Goal: Find specific page/section: Find specific page/section

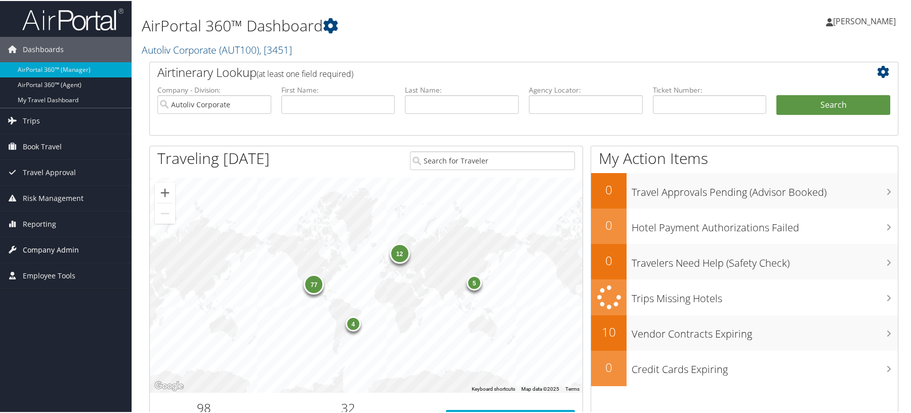
click at [40, 242] on span "Company Admin" at bounding box center [51, 248] width 56 height 25
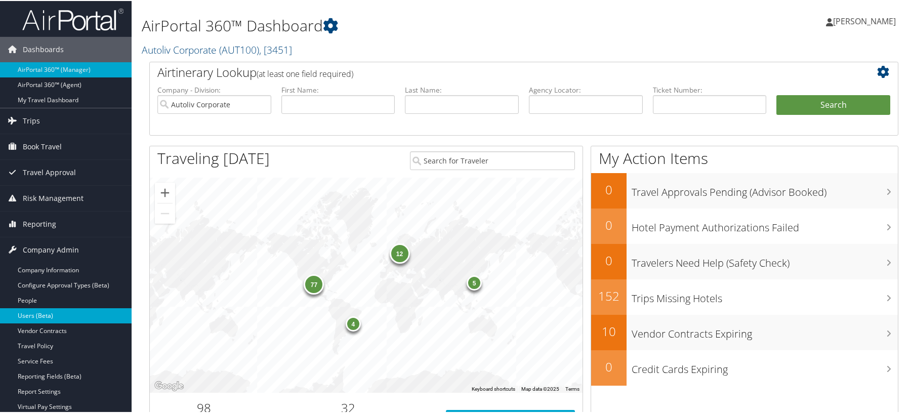
click at [31, 312] on link "Users (Beta)" at bounding box center [66, 314] width 132 height 15
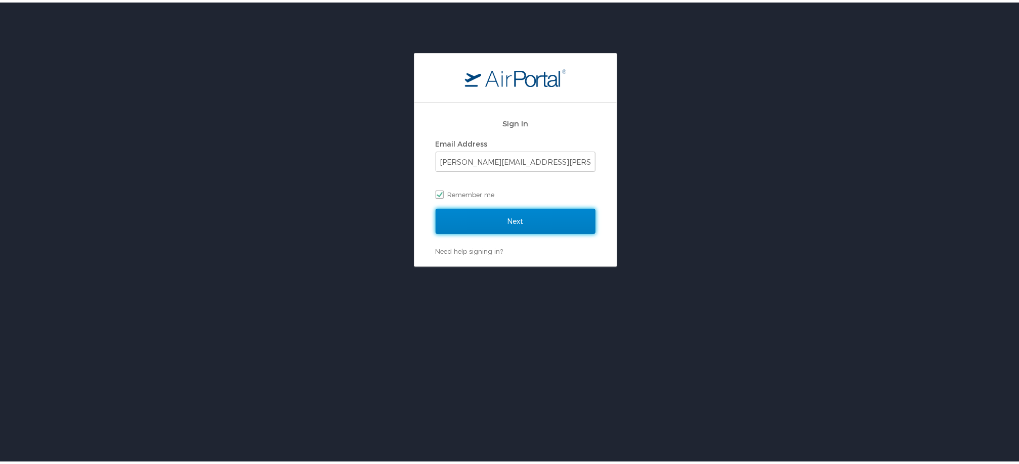
click at [511, 229] on input "Next" at bounding box center [516, 218] width 160 height 25
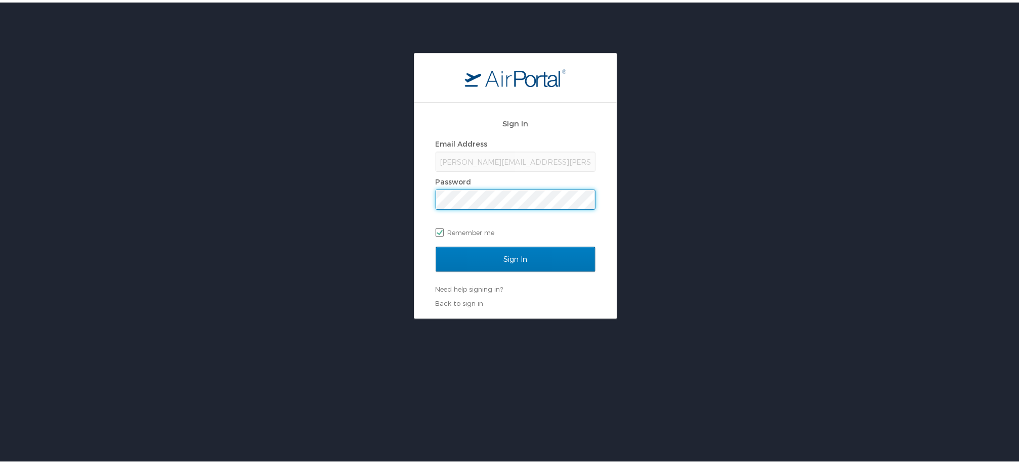
click at [436, 244] on input "Sign In" at bounding box center [516, 256] width 160 height 25
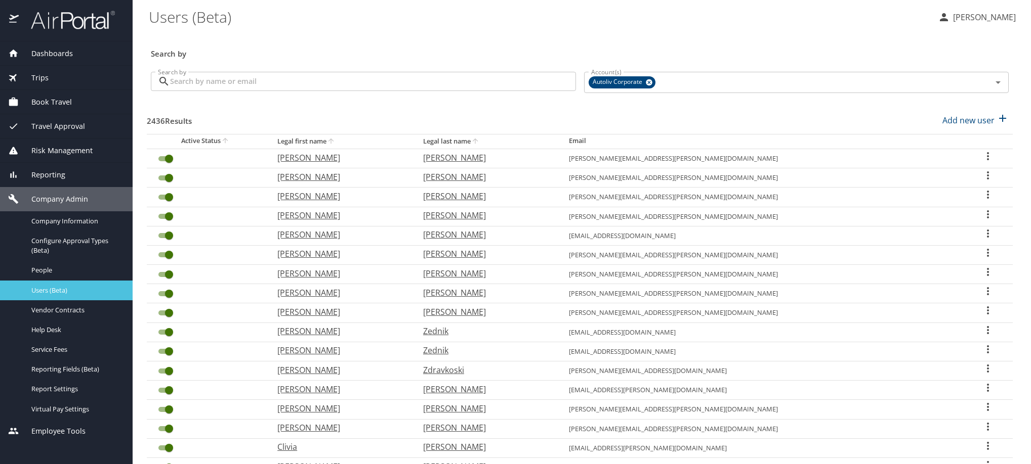
click at [41, 295] on span "Users (Beta)" at bounding box center [75, 291] width 89 height 10
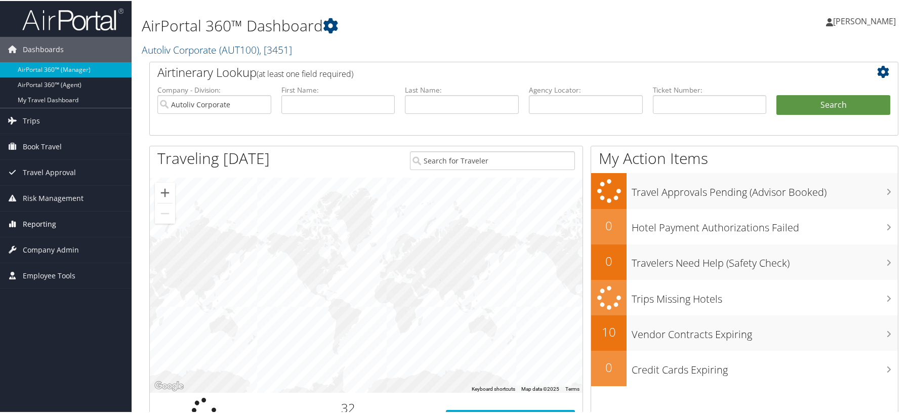
click at [39, 217] on span "Reporting" at bounding box center [39, 222] width 33 height 25
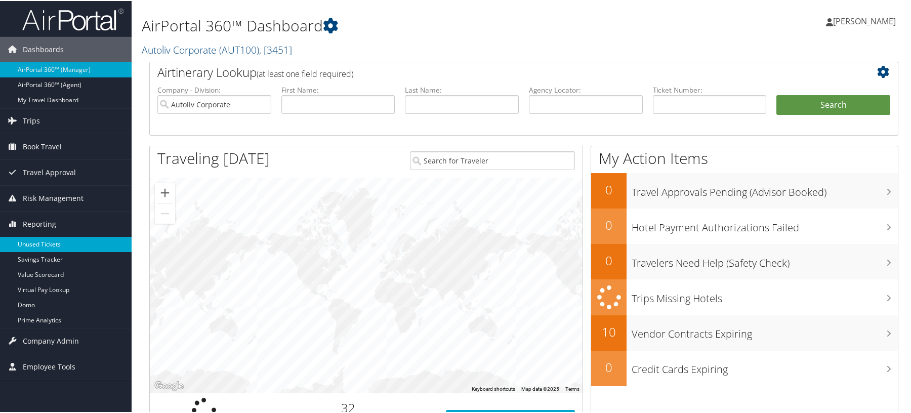
click at [40, 240] on link "Unused Tickets" at bounding box center [66, 243] width 132 height 15
